Goal: Contribute content: Contribute content

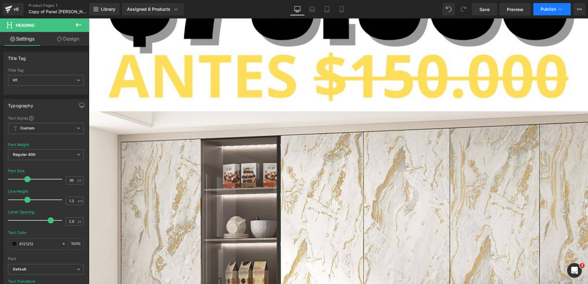
click at [549, 10] on span "Publish" at bounding box center [547, 9] width 15 height 5
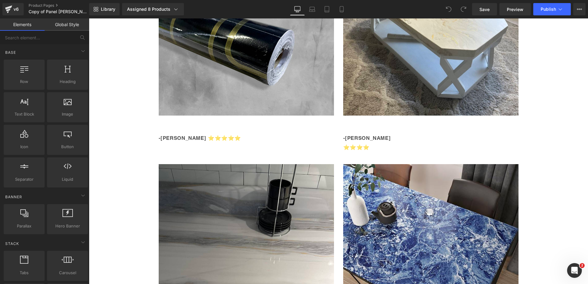
scroll to position [8190, 0]
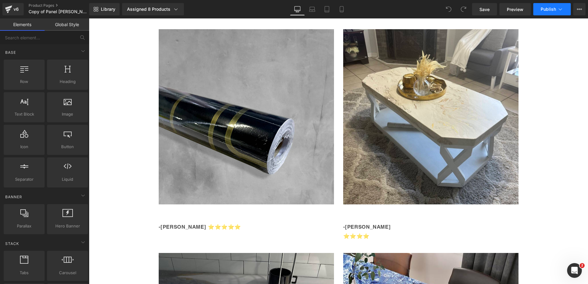
click at [549, 10] on span "Publish" at bounding box center [547, 9] width 15 height 5
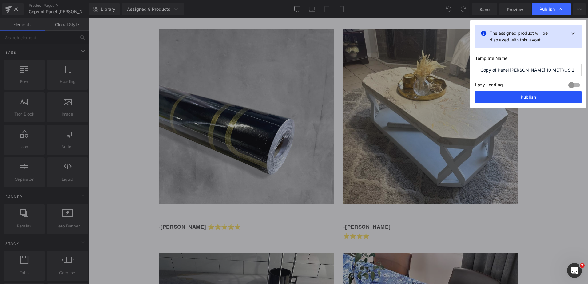
drag, startPoint x: 503, startPoint y: 99, endPoint x: 414, endPoint y: 81, distance: 90.6
click at [503, 99] on button "Publish" at bounding box center [528, 97] width 106 height 12
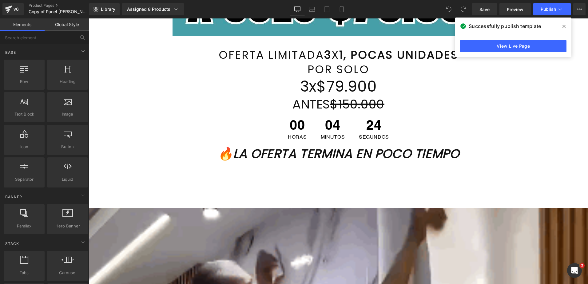
scroll to position [344, 0]
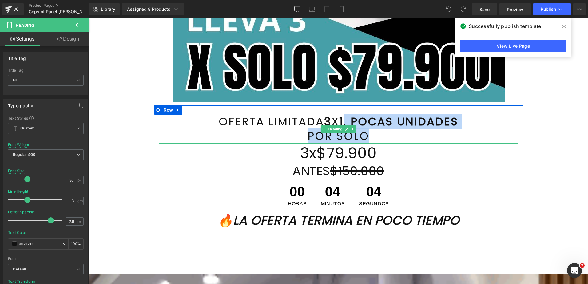
drag, startPoint x: 368, startPoint y: 135, endPoint x: 344, endPoint y: 123, distance: 26.8
click at [344, 123] on div "OFERTA LIMITADA 3 X 1, POCAS UNIDADES POR SOLO" at bounding box center [339, 129] width 360 height 29
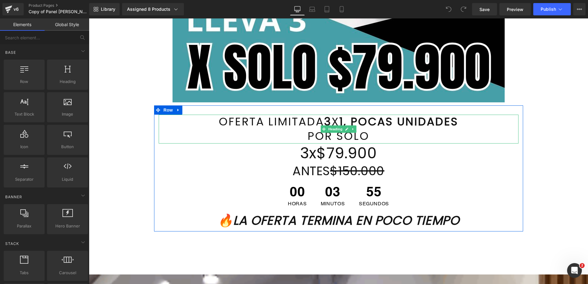
drag, startPoint x: 374, startPoint y: 137, endPoint x: 349, endPoint y: 122, distance: 29.4
click at [350, 122] on div "OFERTA LIMITADA 3 X 1, POCAS UNIDADES POR SOLO" at bounding box center [339, 129] width 360 height 29
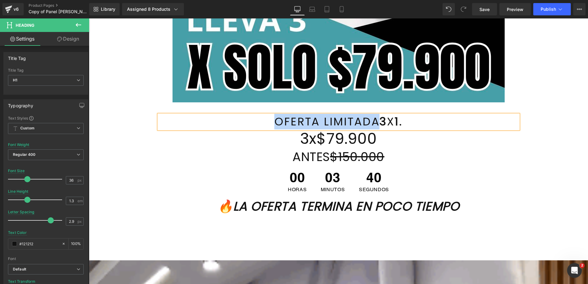
drag, startPoint x: 372, startPoint y: 120, endPoint x: 270, endPoint y: 125, distance: 102.8
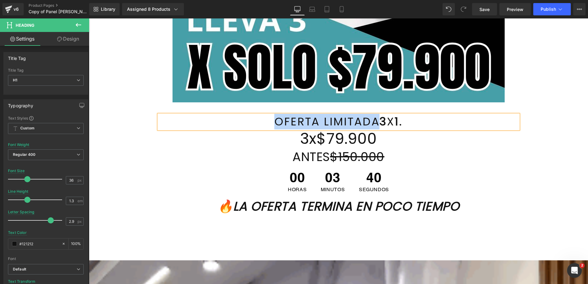
click at [274, 125] on font "OFERTA LIMITADA 3" at bounding box center [330, 122] width 112 height 16
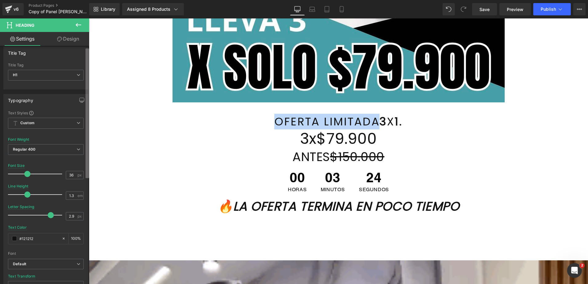
scroll to position [0, 0]
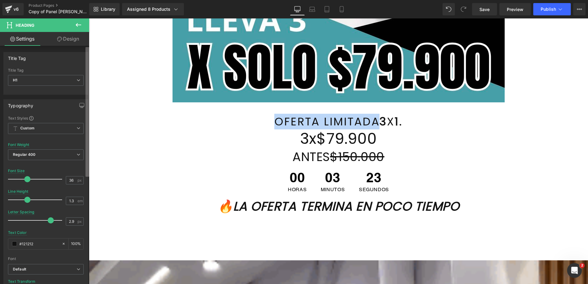
click at [88, 89] on b at bounding box center [87, 112] width 4 height 130
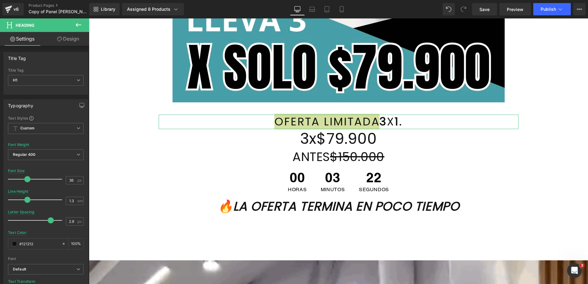
click at [65, 41] on link "Design" at bounding box center [68, 39] width 45 height 14
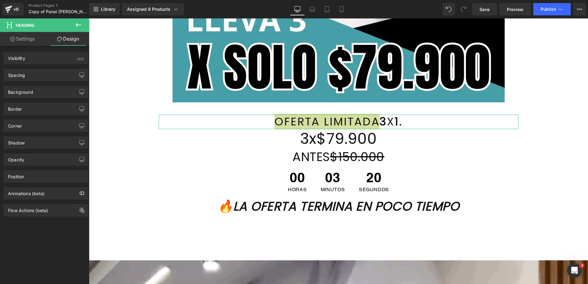
click at [27, 40] on link "Settings" at bounding box center [22, 39] width 45 height 14
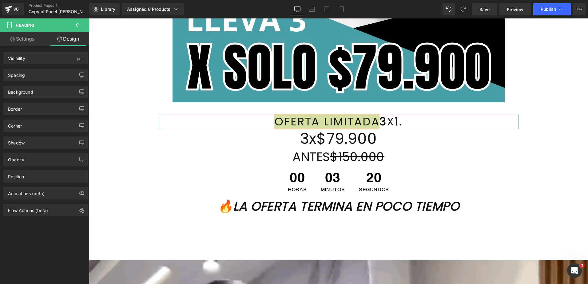
type input "100"
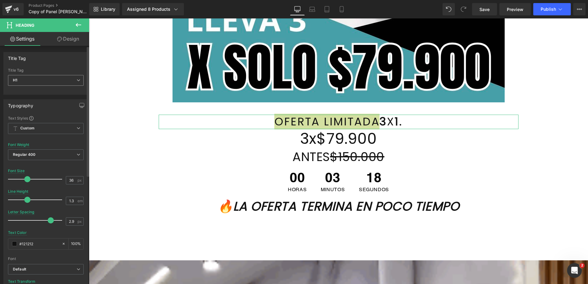
click at [35, 81] on span "H1" at bounding box center [46, 80] width 76 height 11
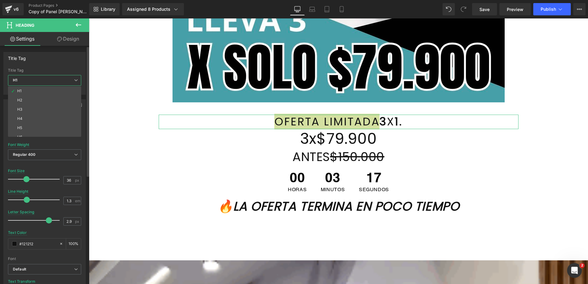
click at [37, 80] on span "H1" at bounding box center [44, 80] width 73 height 11
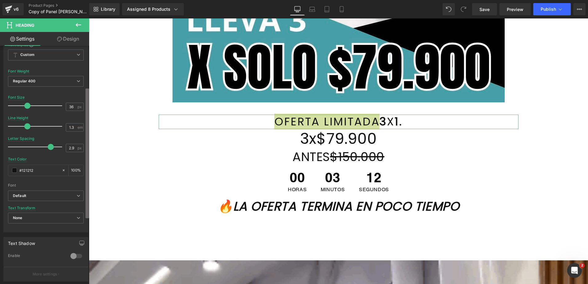
scroll to position [76, 0]
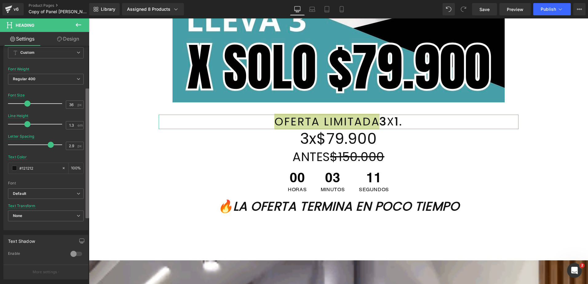
click at [83, 179] on div "Title Tag H1 H2 H3 H4 H5 H6 Title Tag H1 H1 H2 H3 H4 H5 H6 Typography Text Styl…" at bounding box center [44, 166] width 89 height 241
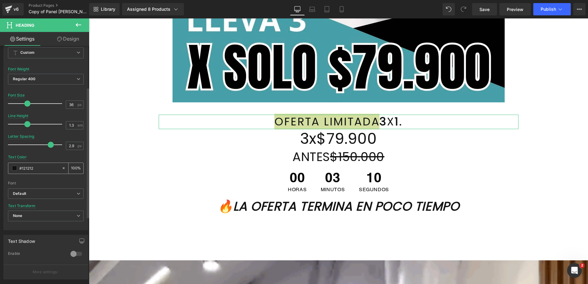
click at [13, 168] on span at bounding box center [14, 168] width 5 height 5
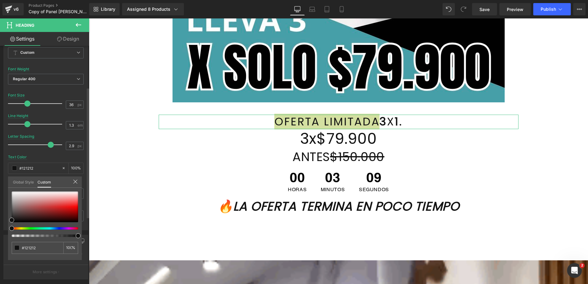
type input "#111111"
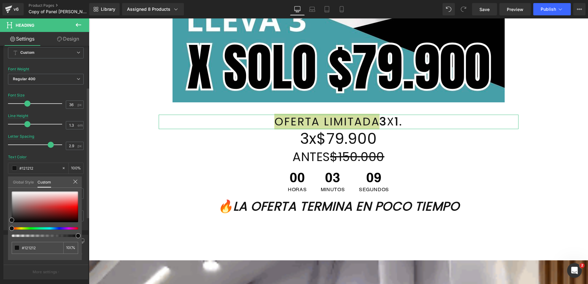
type input "#111111"
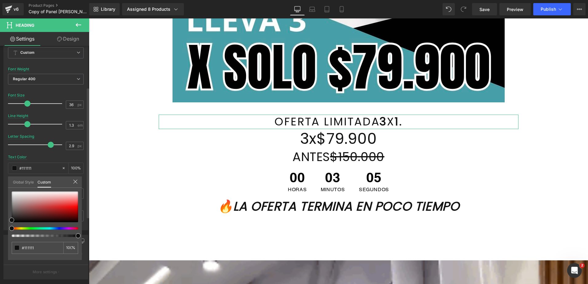
drag, startPoint x: 12, startPoint y: 228, endPoint x: 0, endPoint y: 226, distance: 12.1
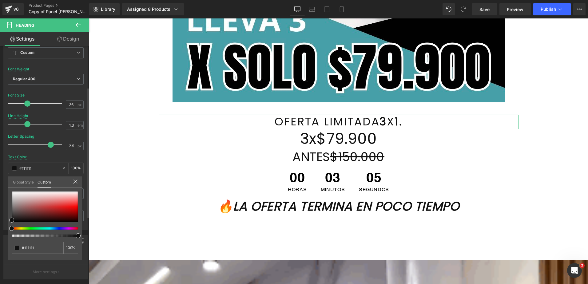
click at [0, 226] on div "Typography Text Styles Custom Custom Setup Global Style Custom Setup Global Sty…" at bounding box center [46, 124] width 92 height 211
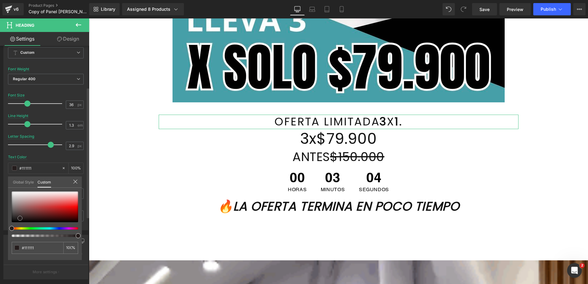
type input "#251d1d"
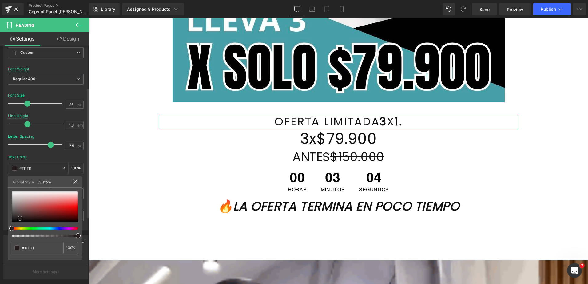
type input "#251d1d"
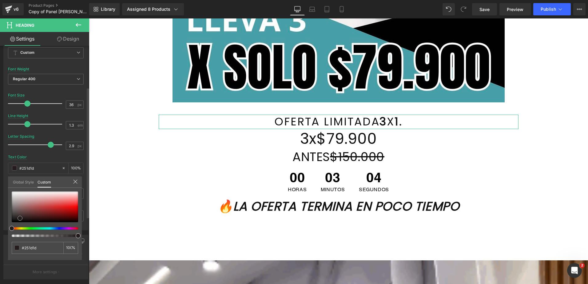
type input "#6e2020"
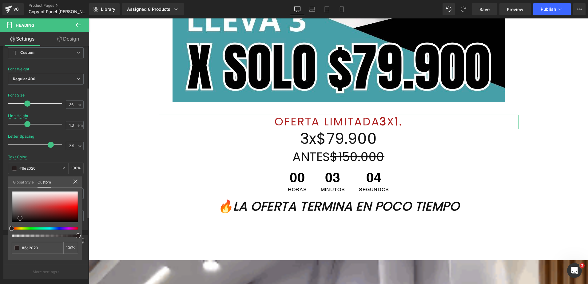
type input "#ad1e1e"
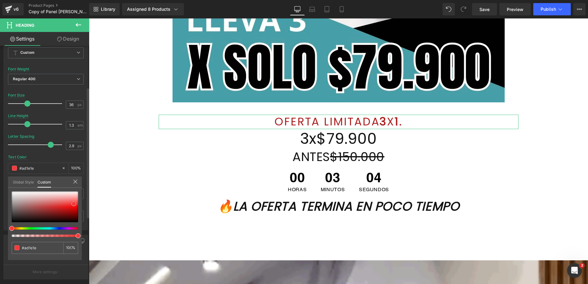
type input "#f52d2d"
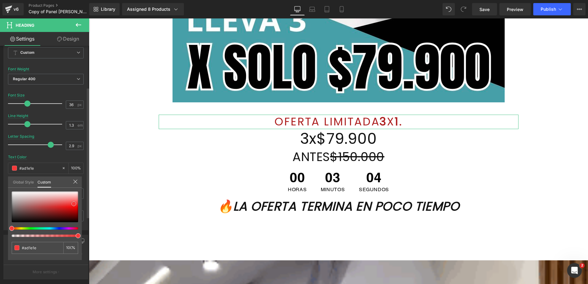
type input "#f52d2d"
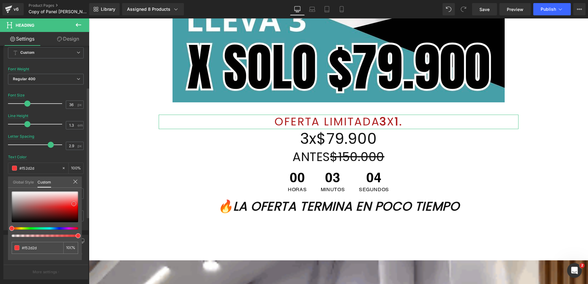
type input "#fe4848"
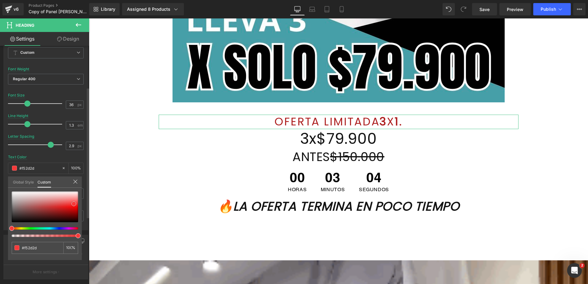
type input "#fe4848"
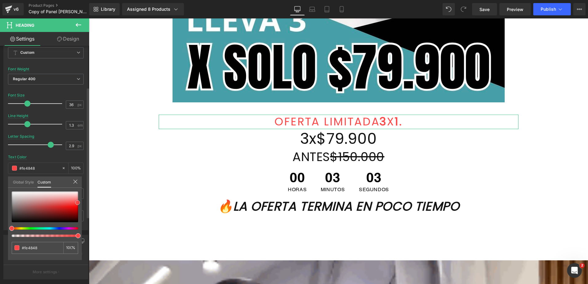
type input "#ff4747"
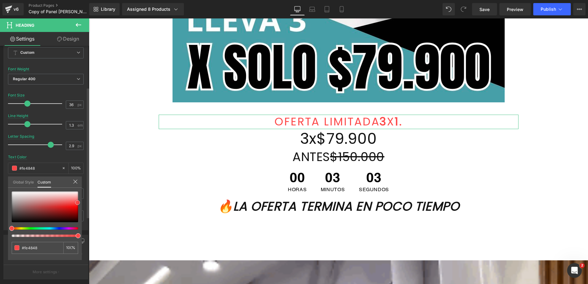
type input "#ff4747"
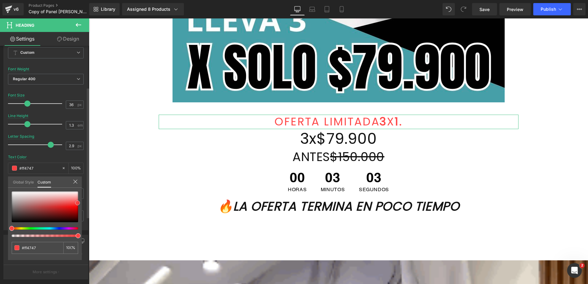
type input "#fe4343"
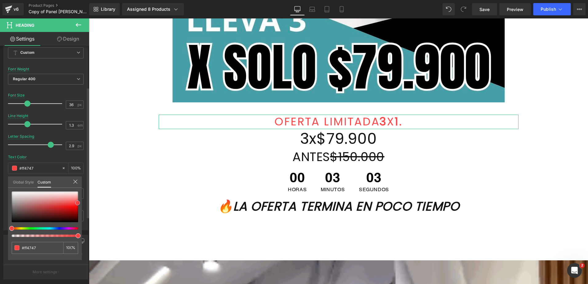
type input "#fe4343"
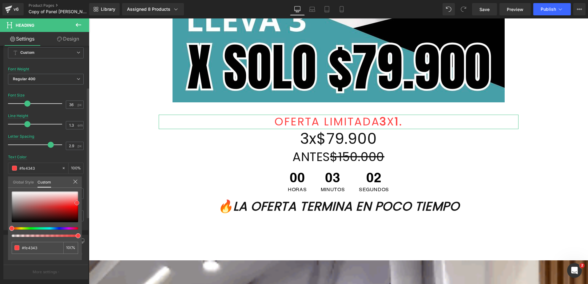
type input "#fd4444"
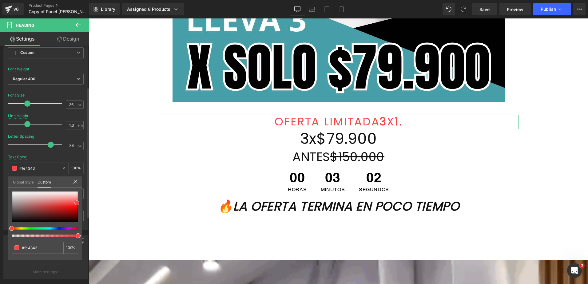
type input "#fd4444"
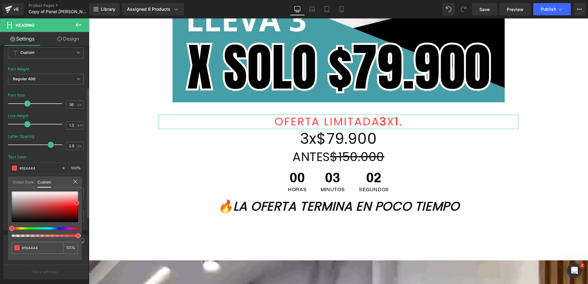
type input "#fc4040"
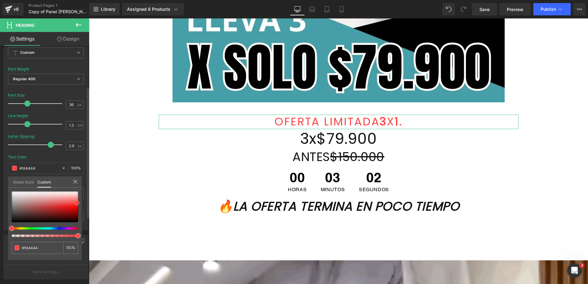
type input "#fc4040"
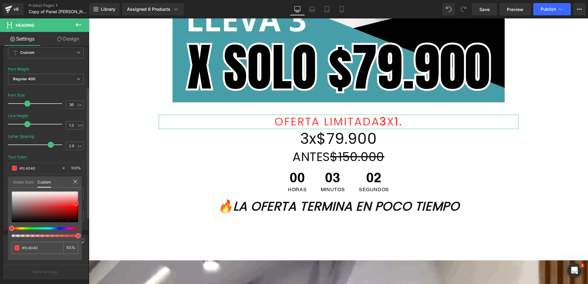
type input "#fc3b3b"
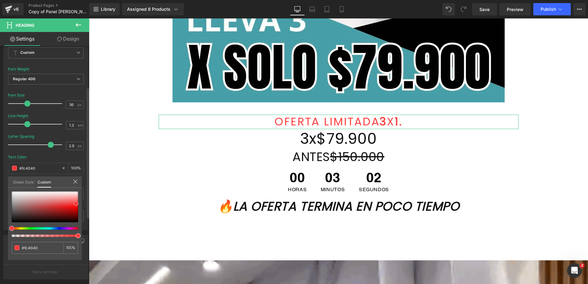
type input "#fc3b3b"
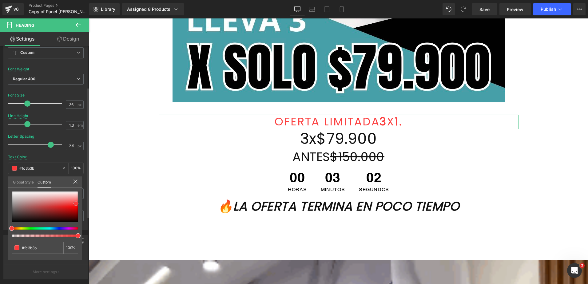
type input "#fb3131"
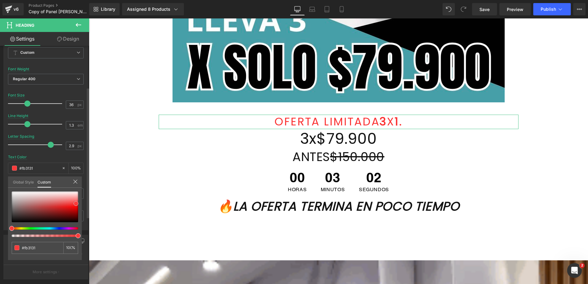
type input "#f70707"
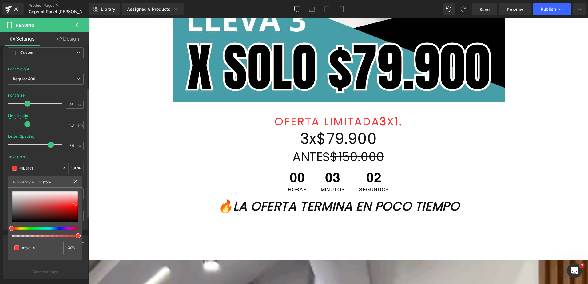
type input "#f70707"
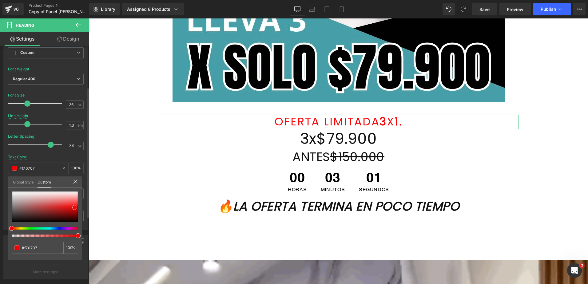
type input "#ee0606"
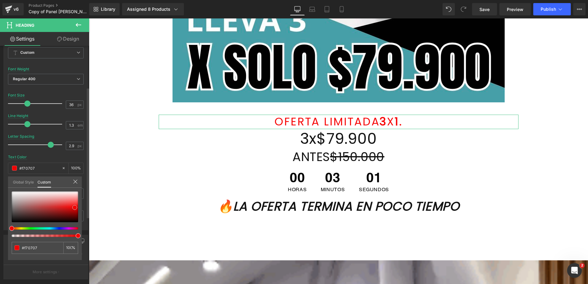
type input "#ee0606"
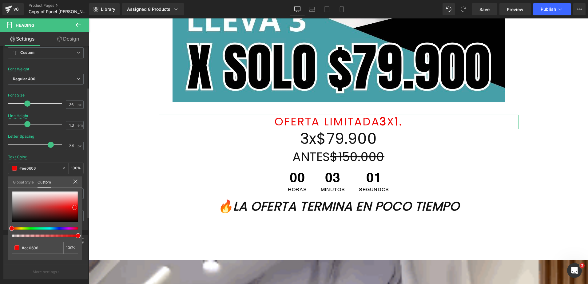
type input "#de0606"
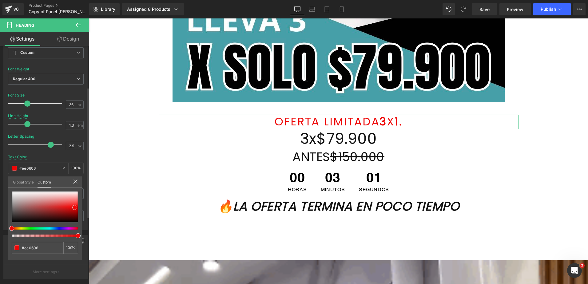
type input "#de0606"
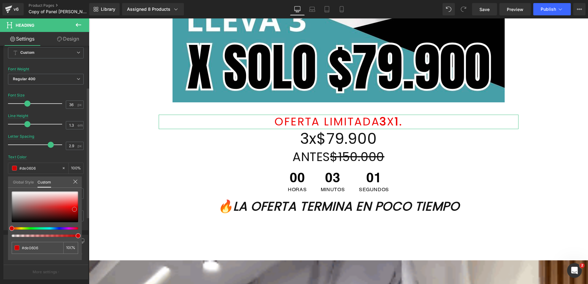
type input "#d00505"
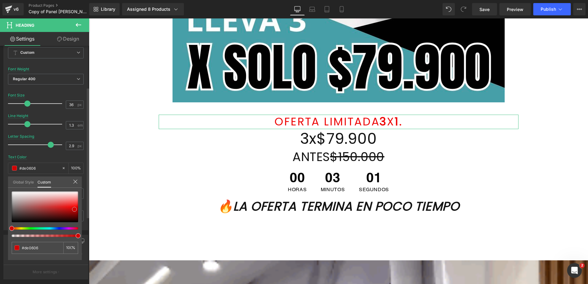
type input "#d00505"
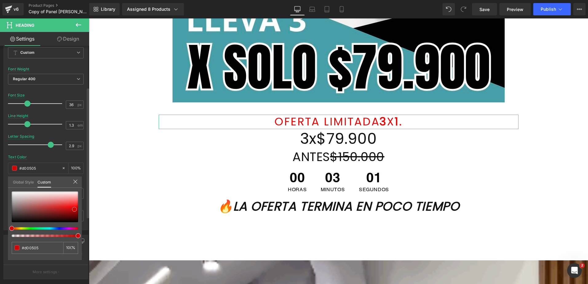
type input "#c50606"
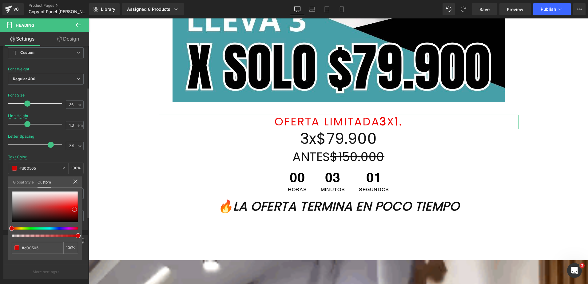
type input "#c50606"
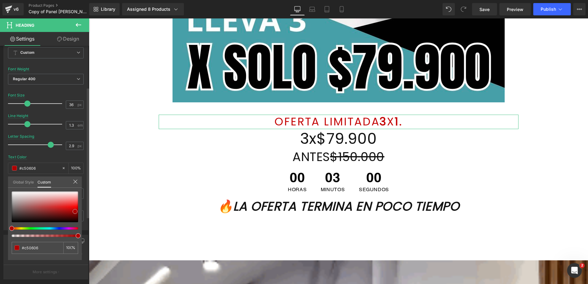
type input "#bb0505"
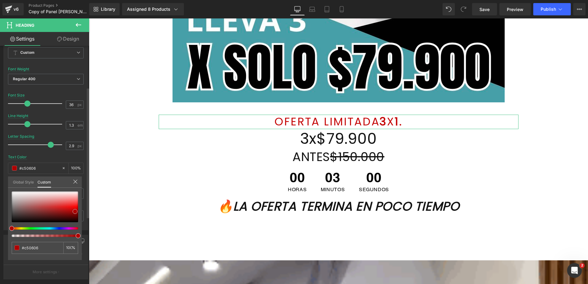
type input "#bb0505"
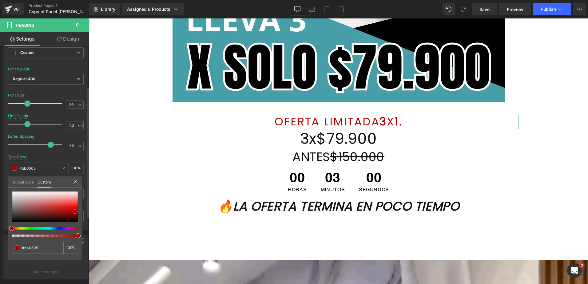
type input "#b30303"
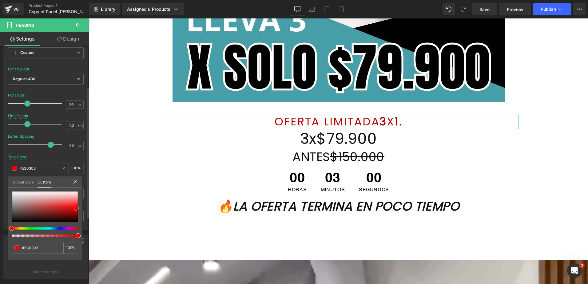
type input "#e70303"
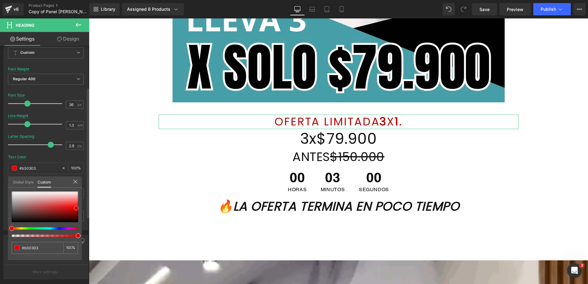
type input "#e70303"
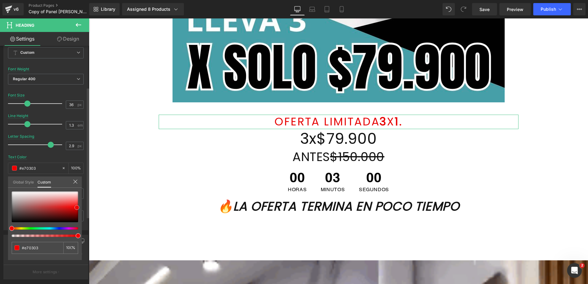
type input "#f20202"
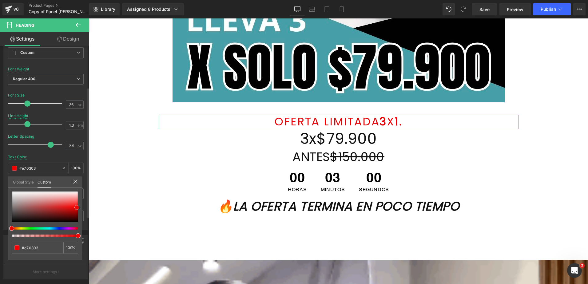
type input "#f20202"
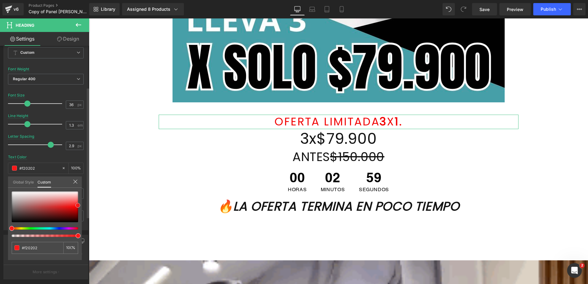
type input "#ff1919"
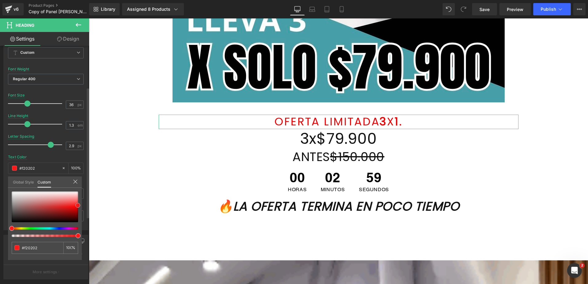
type input "#ff1919"
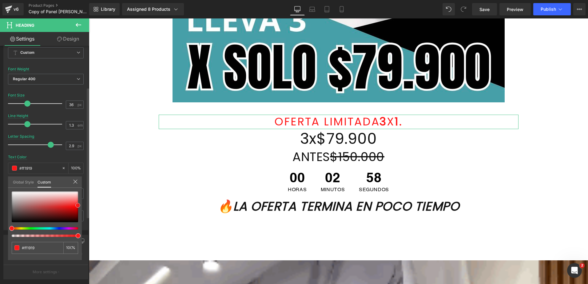
type input "#ff1414"
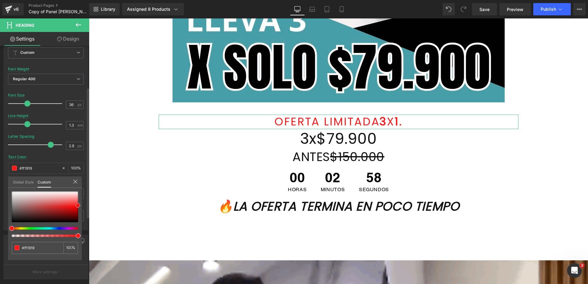
type input "#ff1414"
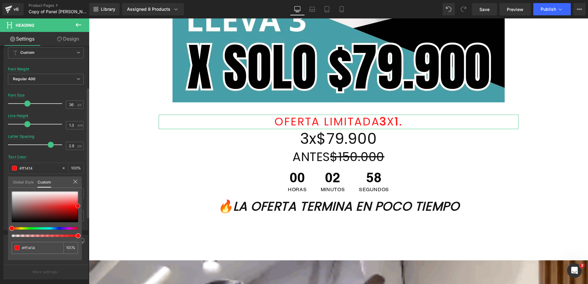
type input "#ff0f0f"
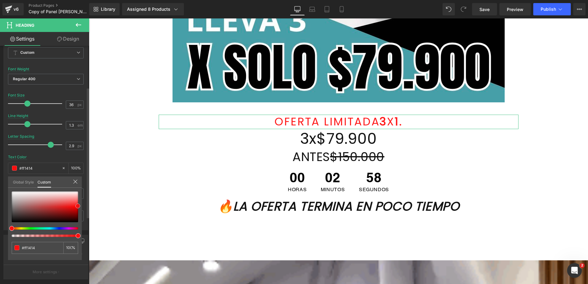
type input "#ff0f0f"
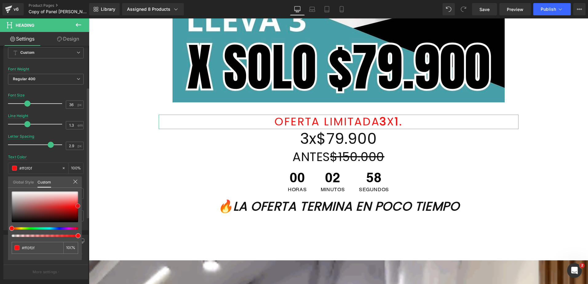
drag, startPoint x: 11, startPoint y: 219, endPoint x: 77, endPoint y: 205, distance: 67.6
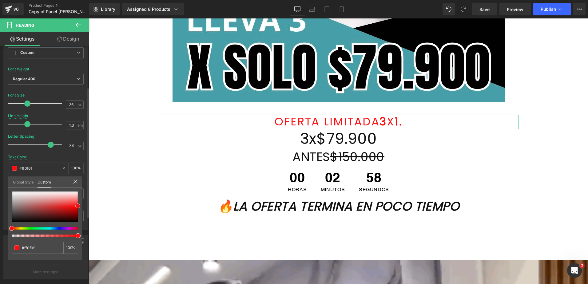
click at [77, 205] on span at bounding box center [77, 205] width 5 height 5
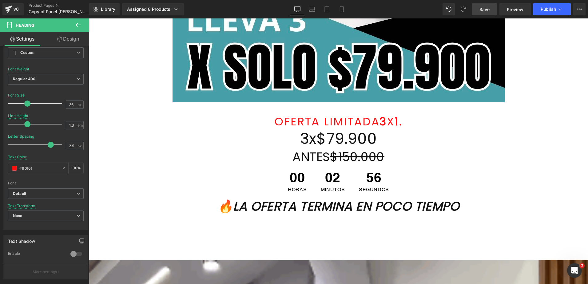
click at [489, 11] on span "Save" at bounding box center [484, 9] width 10 height 6
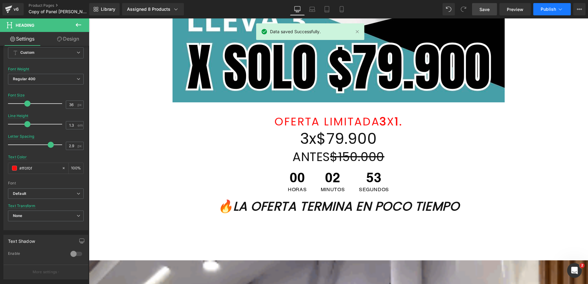
click at [549, 10] on span "Publish" at bounding box center [547, 9] width 15 height 5
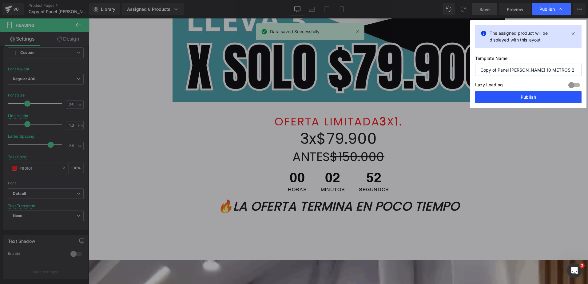
drag, startPoint x: 508, startPoint y: 101, endPoint x: 423, endPoint y: 85, distance: 86.4
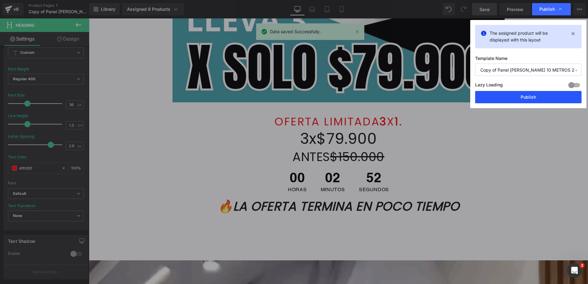
click at [508, 101] on button "Publish" at bounding box center [528, 97] width 106 height 12
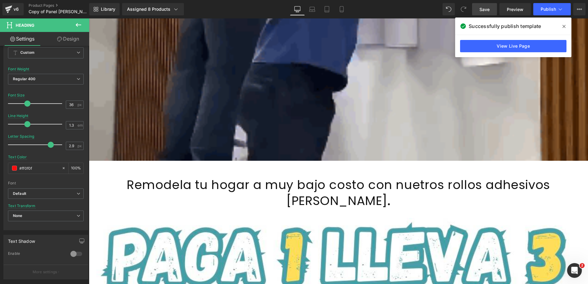
scroll to position [388, 0]
